Goal: Information Seeking & Learning: Learn about a topic

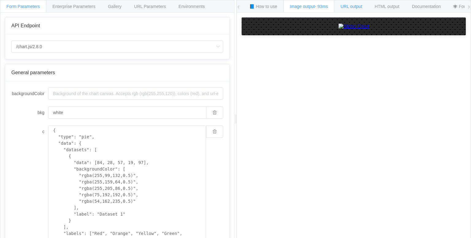
click at [353, 4] on span "URL output" at bounding box center [351, 6] width 21 height 5
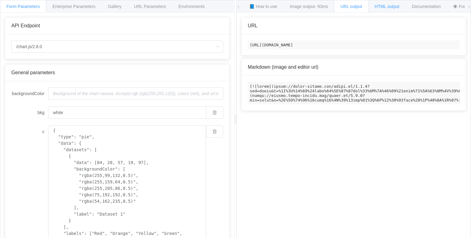
click at [395, 3] on div "HTML output" at bounding box center [387, 6] width 37 height 12
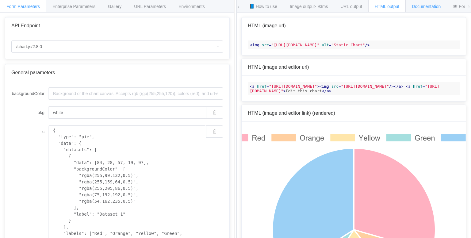
click at [428, 11] on div "Documentation" at bounding box center [427, 6] width 42 height 12
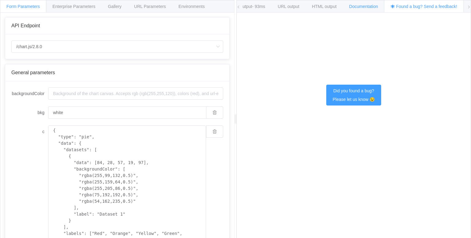
click at [361, 4] on span "Documentation" at bounding box center [364, 6] width 29 height 5
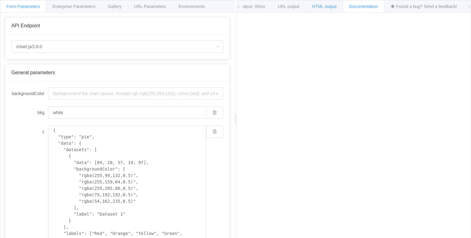
click at [312, 4] on div "HTML output" at bounding box center [324, 6] width 37 height 12
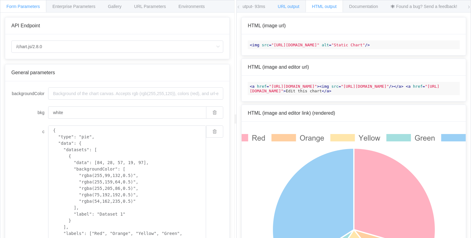
click at [281, 4] on span "URL output" at bounding box center [288, 6] width 21 height 5
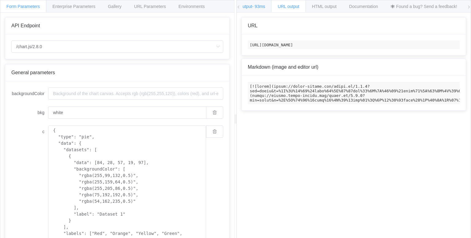
click at [249, 6] on span "Image output - 93ms" at bounding box center [246, 6] width 38 height 5
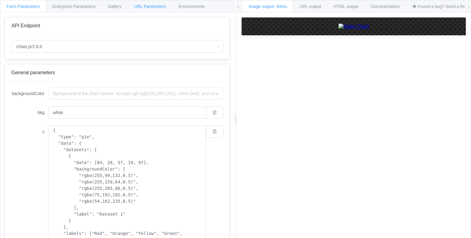
click at [167, 6] on div "URL Parameters" at bounding box center [150, 6] width 45 height 12
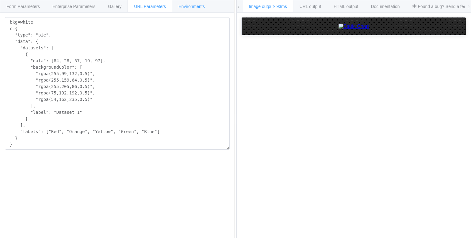
click at [189, 7] on span "Environments" at bounding box center [192, 6] width 26 height 5
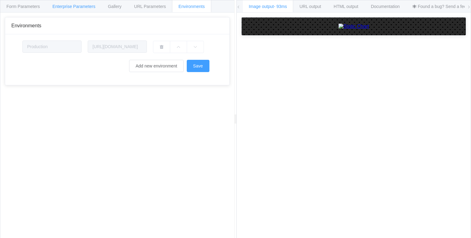
click at [85, 4] on span "Enterprise Parameters" at bounding box center [73, 6] width 43 height 5
